Goal: Information Seeking & Learning: Learn about a topic

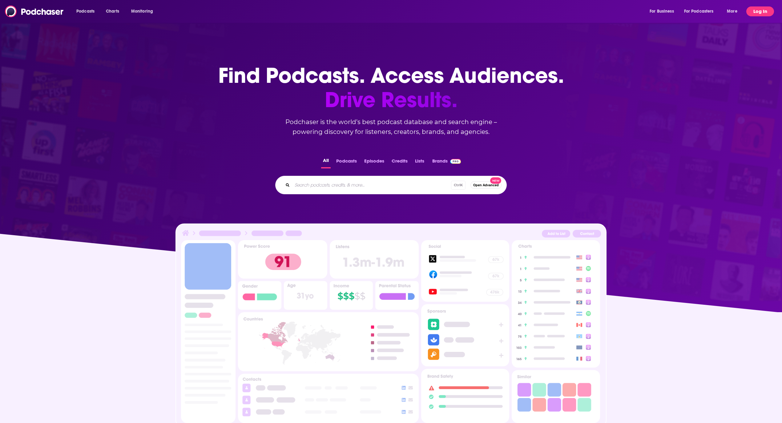
click at [762, 13] on button "Log In" at bounding box center [760, 11] width 28 height 10
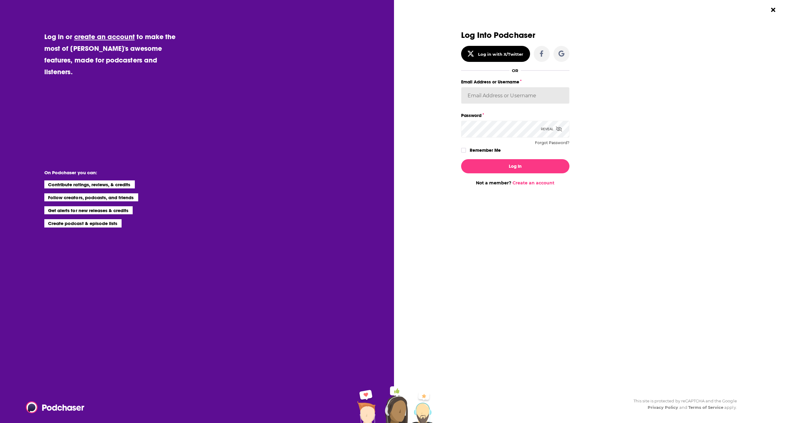
type input "avansolkema"
click at [522, 168] on button "Log In" at bounding box center [515, 166] width 108 height 14
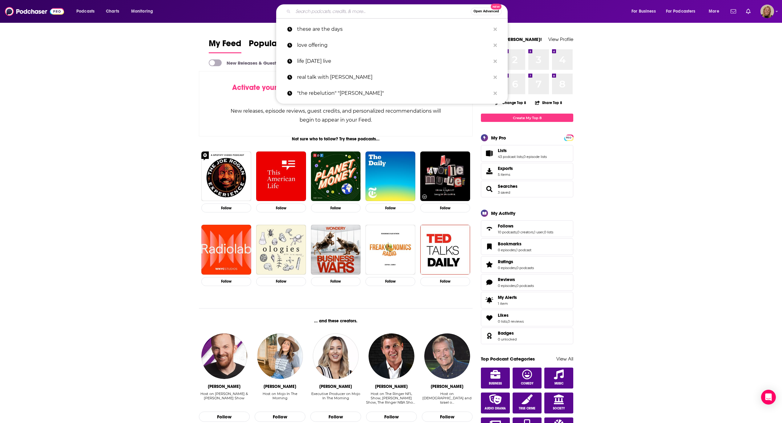
click at [332, 11] on input "Search podcasts, credits, & more..." at bounding box center [382, 11] width 178 height 10
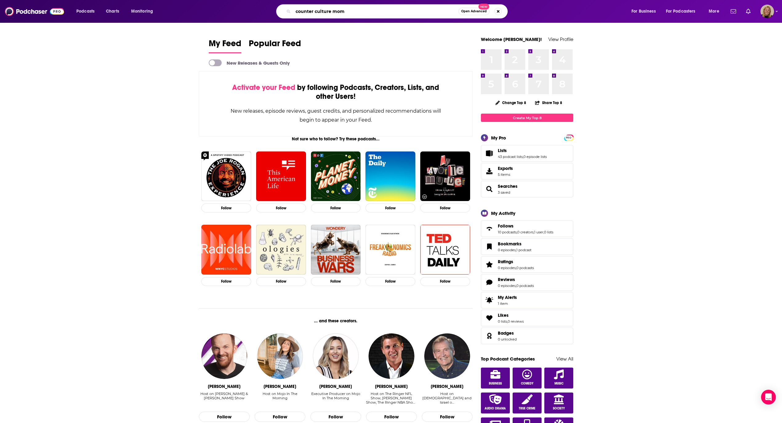
type input "counter culture mom"
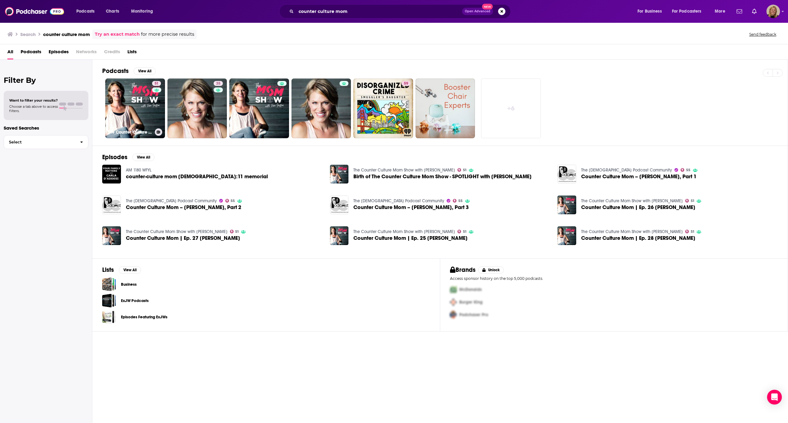
click at [138, 111] on link "51 The Counter Culture Mom Show with [PERSON_NAME]" at bounding box center [135, 108] width 60 height 60
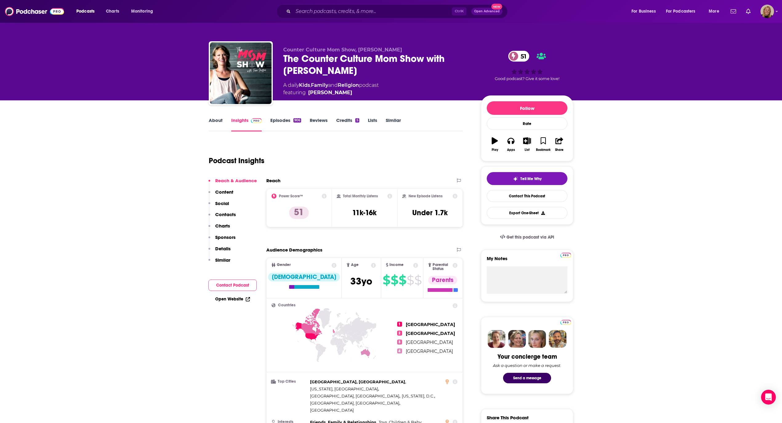
click at [234, 287] on button "Contact Podcast" at bounding box center [232, 284] width 48 height 11
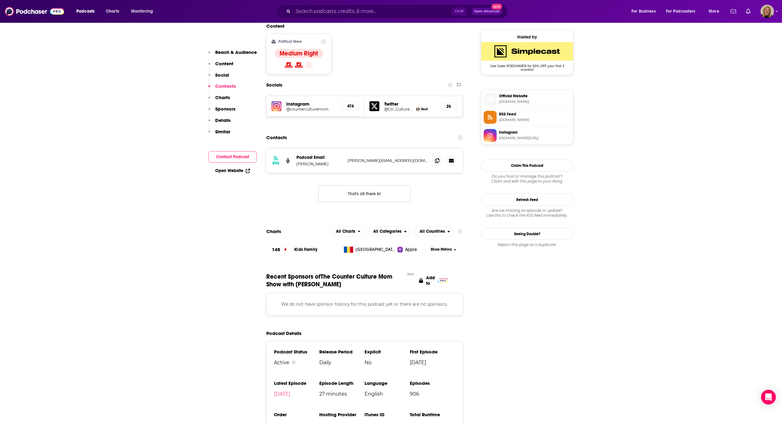
scroll to position [500, 0]
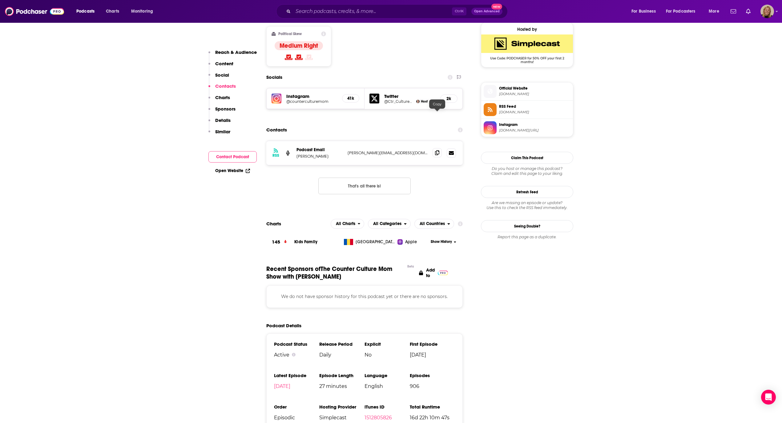
click at [437, 150] on icon at bounding box center [437, 152] width 4 height 5
click at [316, 9] on input "Search podcasts, credits, & more..." at bounding box center [372, 11] width 159 height 10
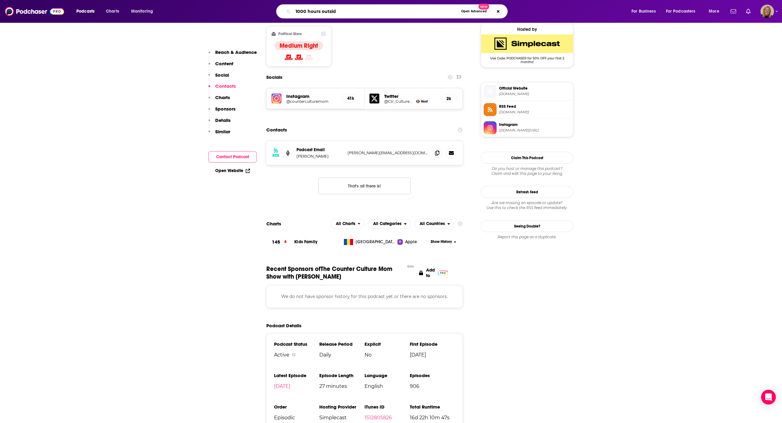
type input "1000 hours outside"
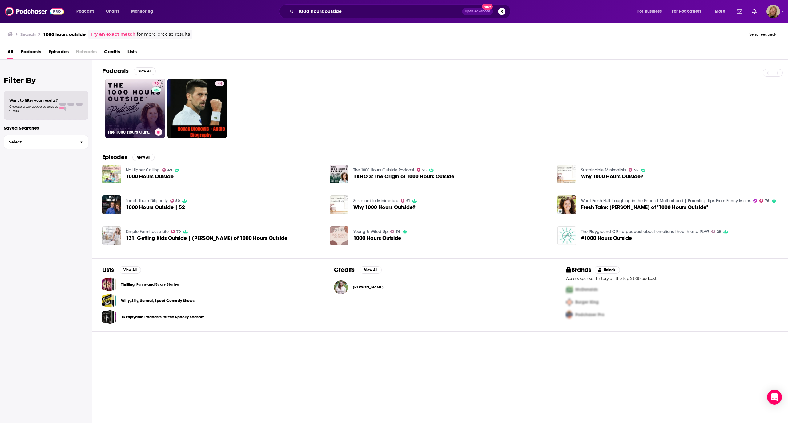
click at [140, 103] on link "75 The 1000 Hours Outside Podcast" at bounding box center [135, 108] width 60 height 60
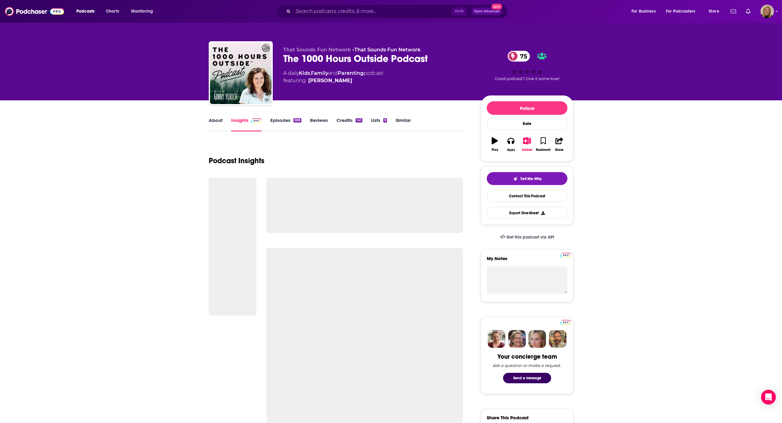
click at [213, 120] on link "About" at bounding box center [216, 124] width 14 height 14
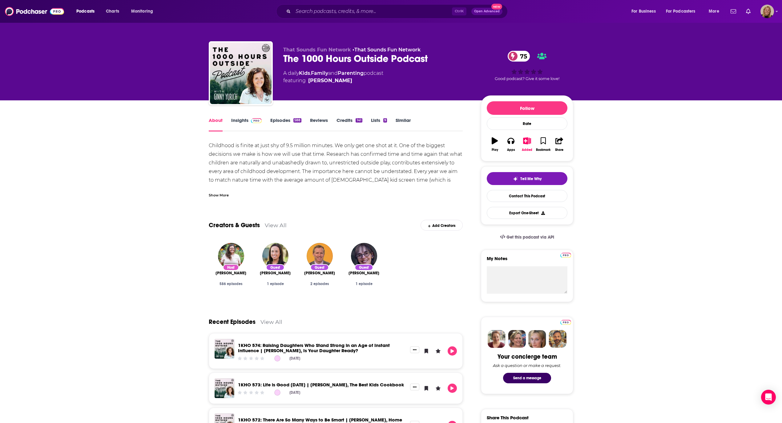
click at [240, 118] on link "Insights" at bounding box center [246, 124] width 30 height 14
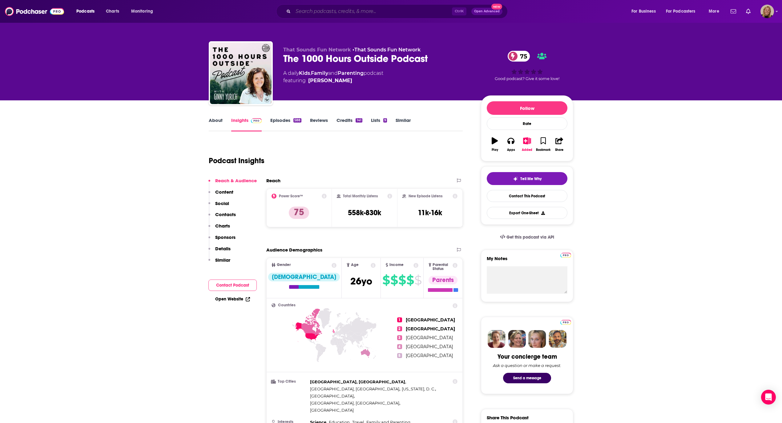
click at [334, 10] on input "Search podcasts, credits, & more..." at bounding box center [372, 11] width 159 height 10
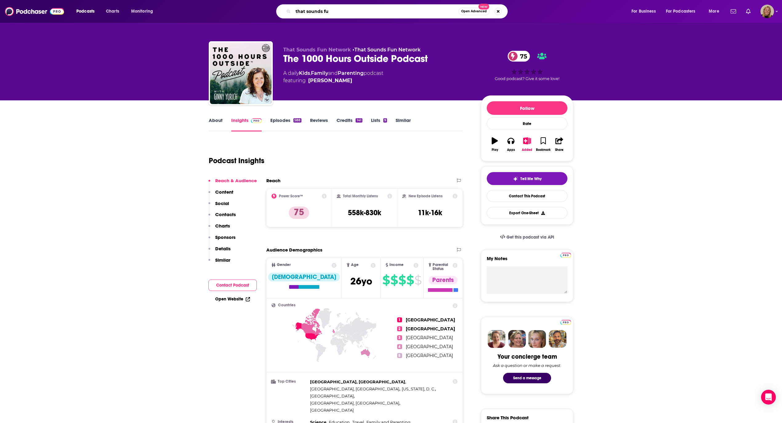
type input "that sounds fun"
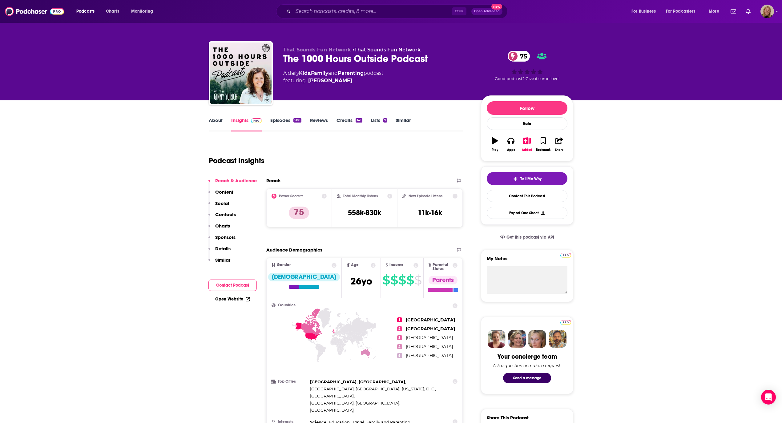
click at [226, 297] on link "Open Website" at bounding box center [232, 298] width 35 height 5
